Goal: Task Accomplishment & Management: Complete application form

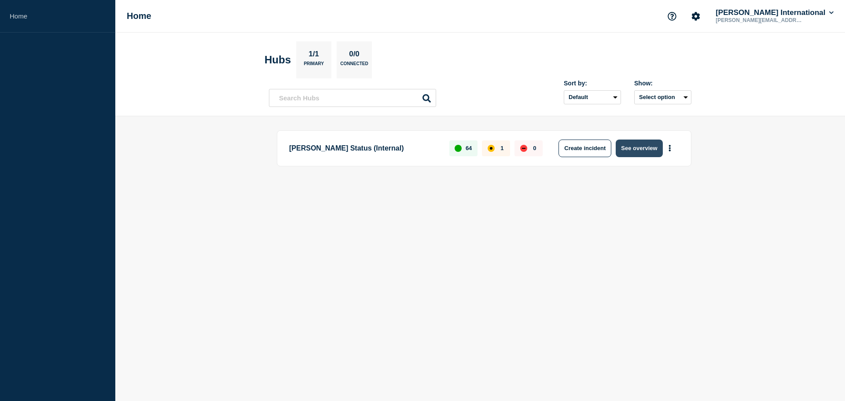
click at [634, 145] on button "See overview" at bounding box center [639, 148] width 47 height 18
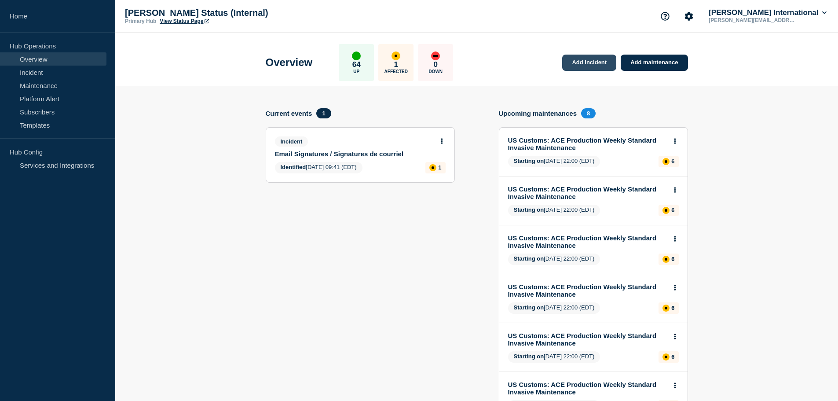
click at [581, 60] on link "Add incident" at bounding box center [589, 63] width 54 height 16
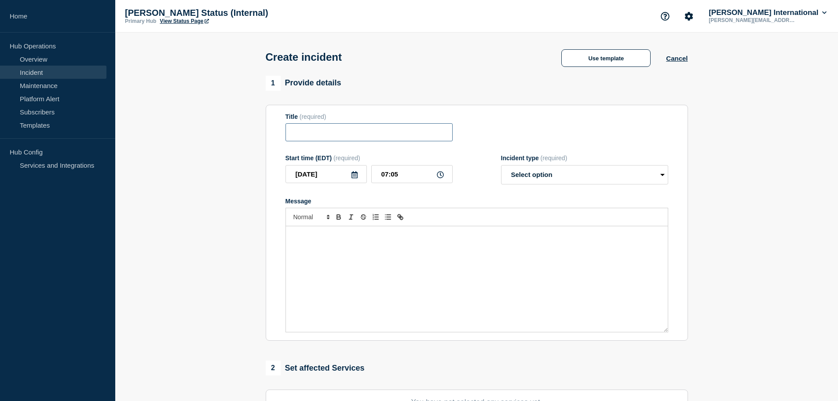
click at [348, 134] on input "Title" at bounding box center [369, 132] width 167 height 18
click at [340, 133] on input "Title" at bounding box center [369, 132] width 167 height 18
paste input "CFIA AVS Query"
type input "CFIA AVS Query"
click at [354, 176] on icon at bounding box center [354, 174] width 7 height 7
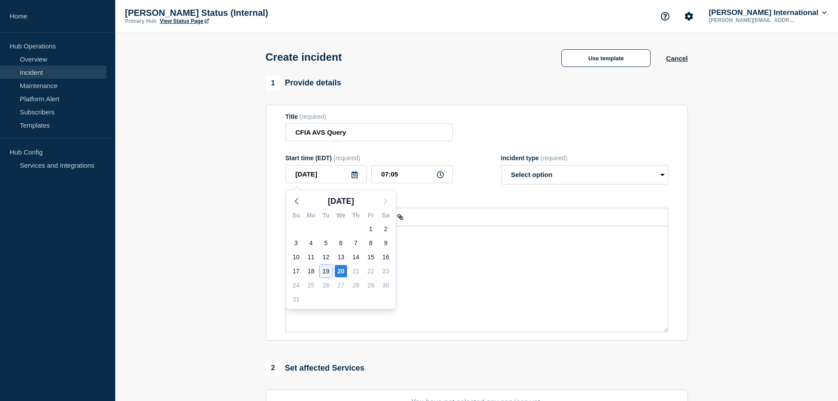
click at [328, 271] on div "19" at bounding box center [326, 271] width 12 height 12
type input "[DATE]"
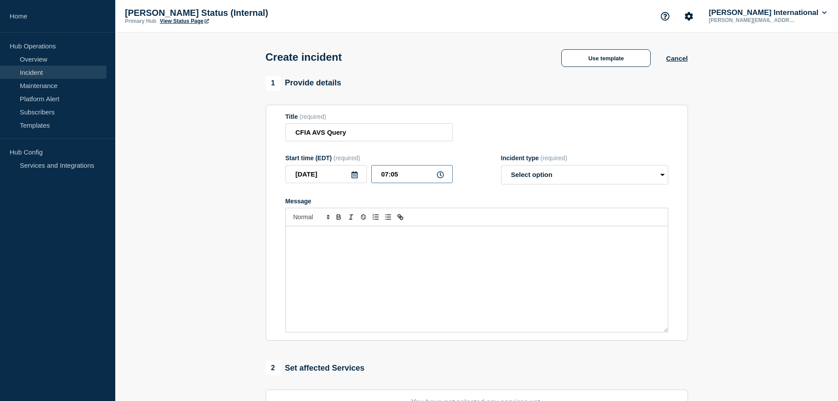
drag, startPoint x: 415, startPoint y: 175, endPoint x: 376, endPoint y: 176, distance: 39.2
click at [377, 176] on input "07:05" at bounding box center [411, 174] width 81 height 18
type input "12:00"
click at [565, 179] on select "Select option Investigating Identified Monitoring" at bounding box center [584, 174] width 167 height 19
select select "identified"
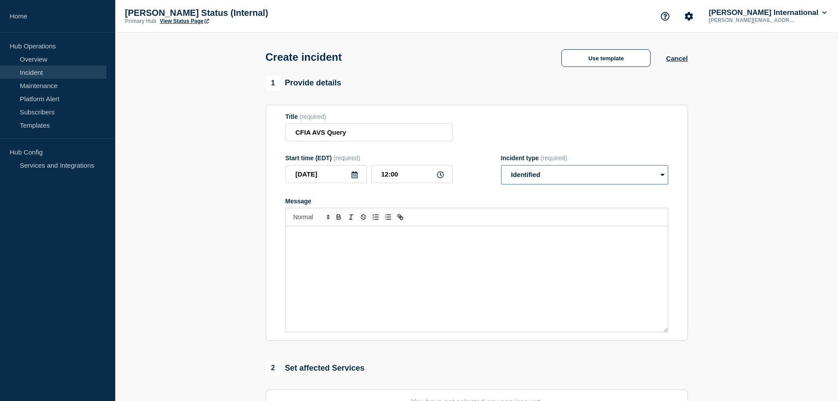
click at [501, 167] on select "Select option Investigating Identified Monitoring" at bounding box center [584, 174] width 167 height 19
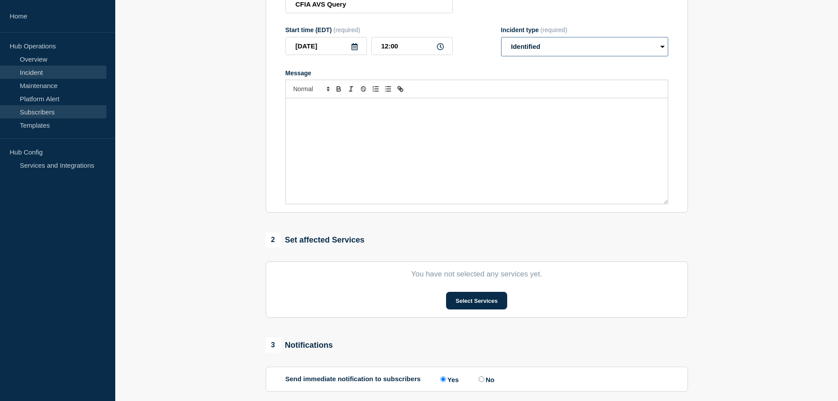
scroll to position [128, 0]
click at [324, 121] on div "Message" at bounding box center [477, 151] width 382 height 106
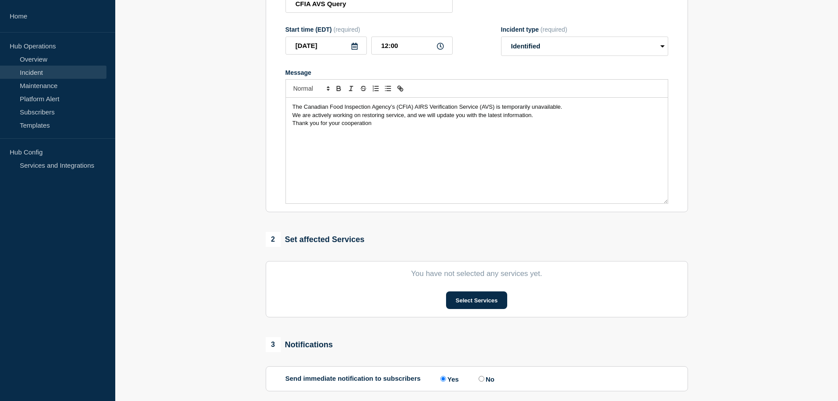
click at [290, 109] on div "The Canadian Food Inspection Agency’s (CFIA) AIRS Verification Service (AVS) is…" at bounding box center [477, 151] width 382 height 106
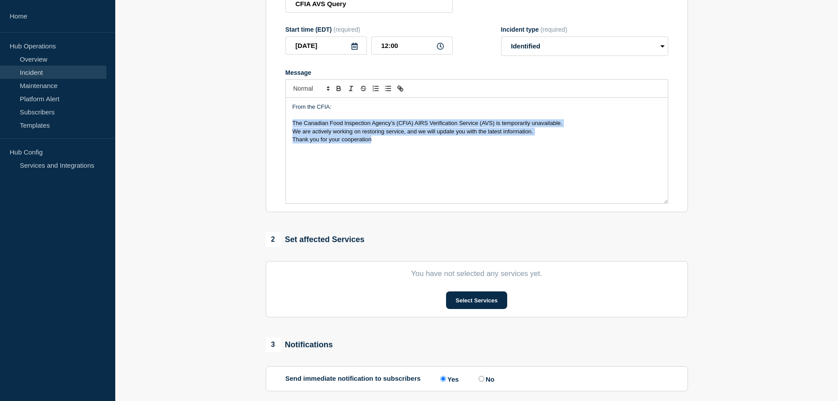
drag, startPoint x: 375, startPoint y: 147, endPoint x: 279, endPoint y: 126, distance: 98.6
click at [279, 126] on section "Title (required) CFIA AVS Query Start time (EDT) (required) [DATE] 12:00 Incide…" at bounding box center [477, 94] width 422 height 236
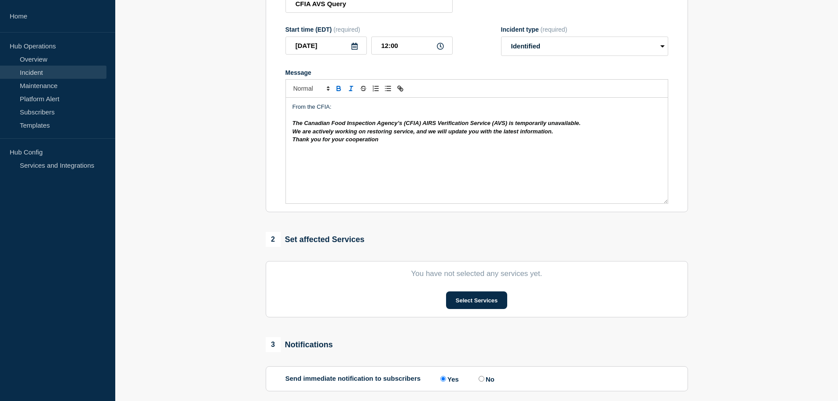
click at [359, 119] on p "Message" at bounding box center [477, 115] width 369 height 8
click at [472, 302] on button "Select Services" at bounding box center [476, 300] width 61 height 18
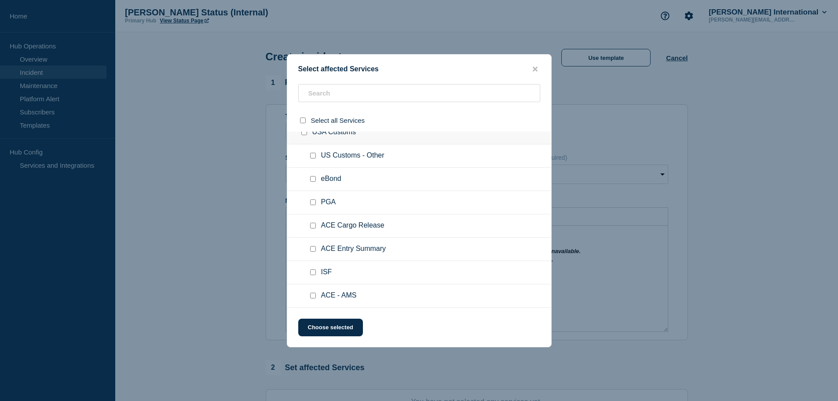
scroll to position [0, 0]
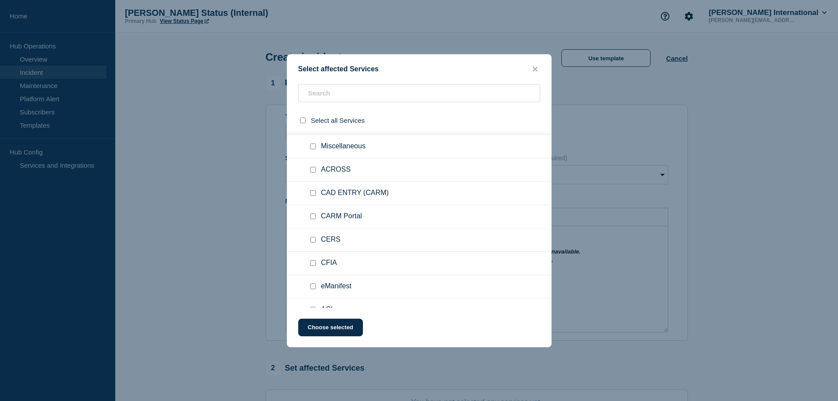
click at [315, 264] on input "CFIA checkbox" at bounding box center [313, 263] width 6 height 6
checkbox input "true"
click at [325, 328] on button "Choose selected" at bounding box center [330, 328] width 65 height 18
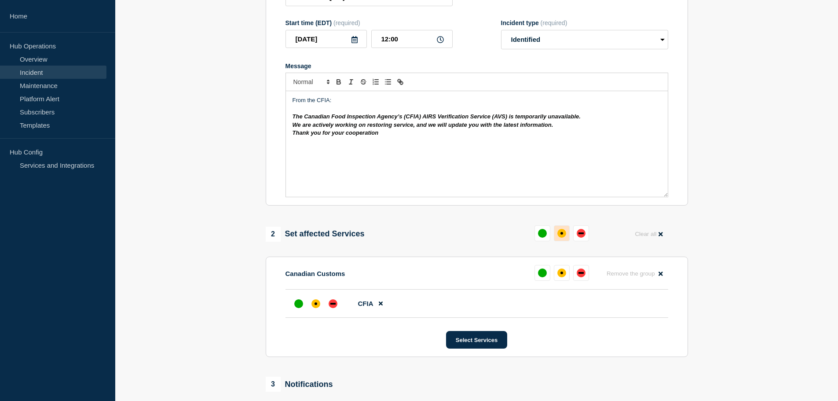
scroll to position [136, 0]
click at [578, 234] on div "down" at bounding box center [581, 232] width 9 height 9
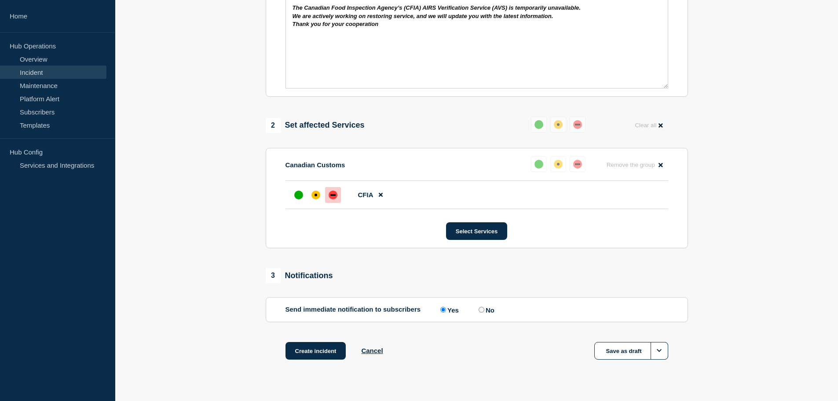
scroll to position [262, 0]
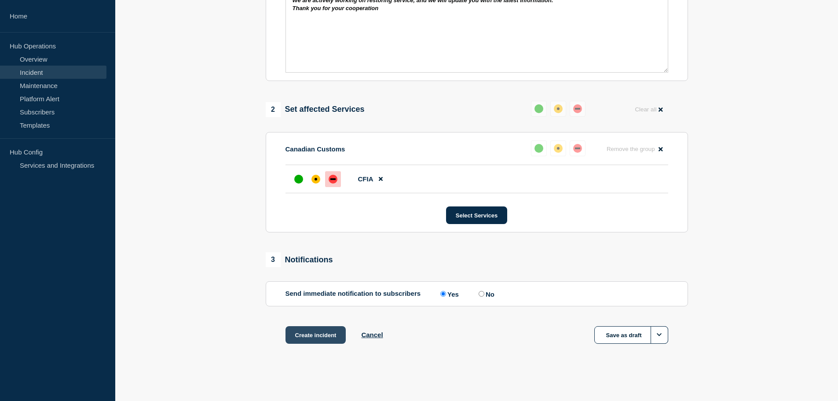
click at [307, 331] on button "Create incident" at bounding box center [316, 335] width 61 height 18
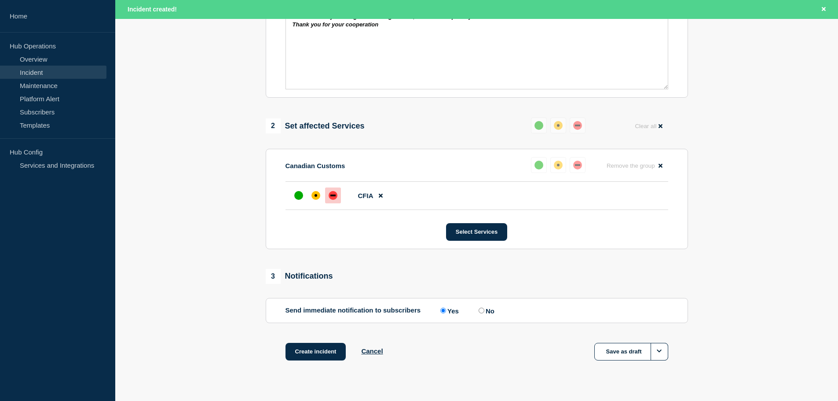
scroll to position [280, 0]
